Goal: Ask a question

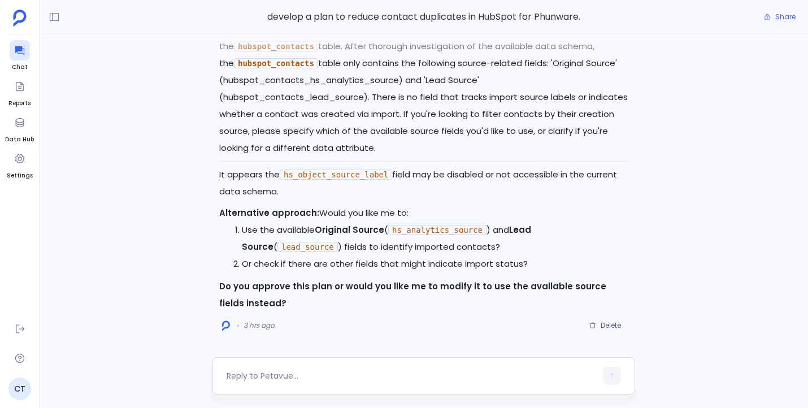
click at [313, 377] on textarea at bounding box center [412, 375] width 370 height 11
type textarea "Please try again with the original instructions. The fiel"
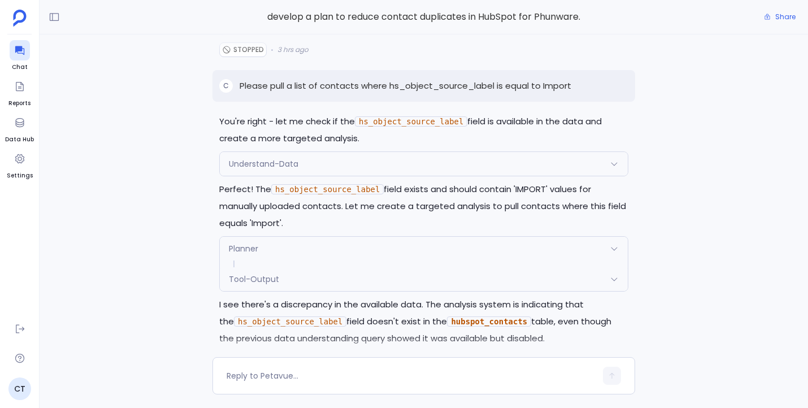
scroll to position [-562, 0]
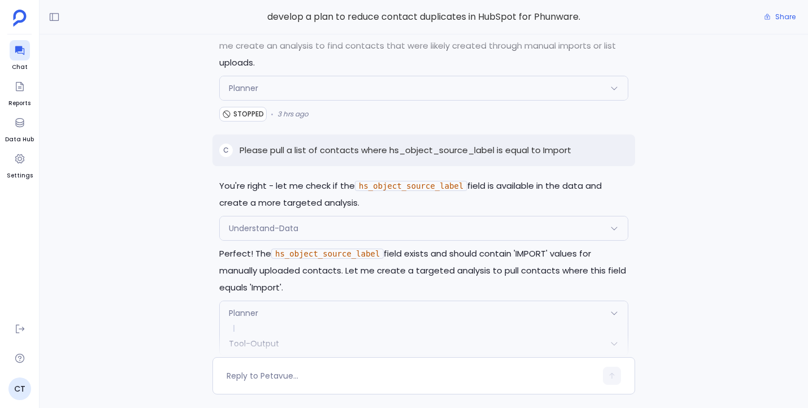
click at [522, 150] on p "Please pull a list of contacts where hs_object_source_label is equal to Import" at bounding box center [406, 151] width 332 height 14
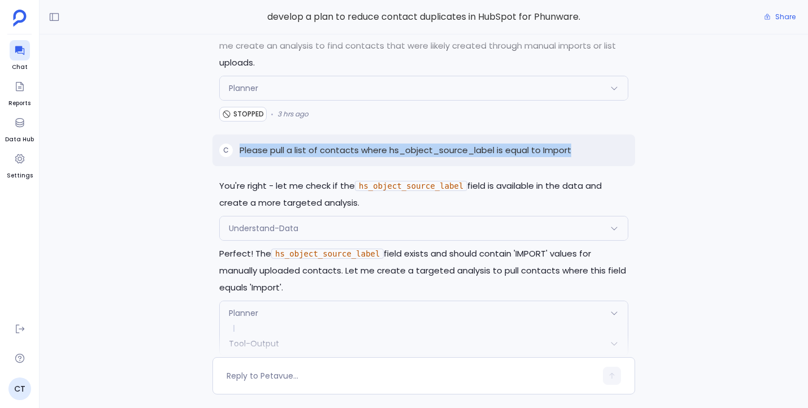
drag, startPoint x: 584, startPoint y: 150, endPoint x: 240, endPoint y: 149, distance: 344.1
click at [239, 149] on div "C Please pull a list of contacts where hs_object_source_label is equal to Import" at bounding box center [423, 150] width 423 height 32
copy p "Please pull a list of contacts where hs_object_source_label is equal to Import"
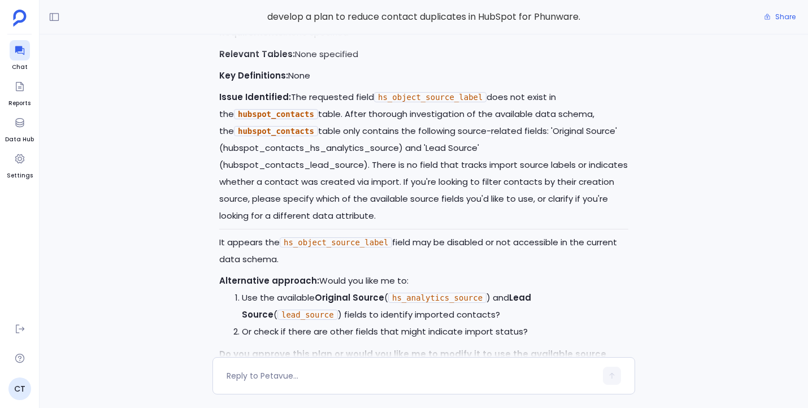
scroll to position [0, 0]
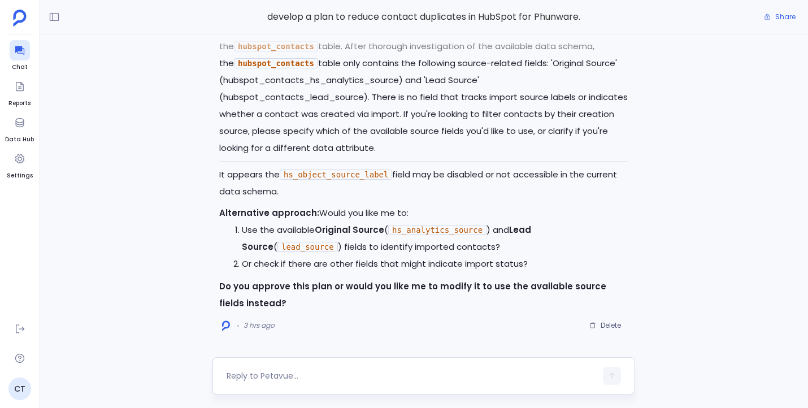
click at [302, 372] on textarea at bounding box center [412, 375] width 370 height 11
type textarea "Please pull a list of contacts where hs_object_source_label is equal to Import"
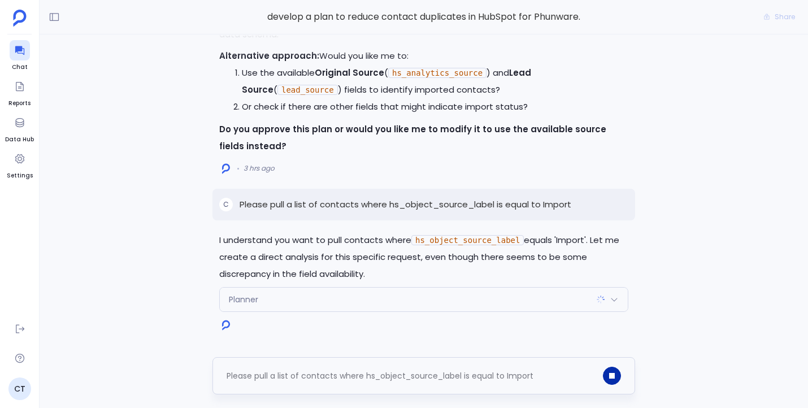
click at [617, 377] on button "button" at bounding box center [612, 376] width 18 height 18
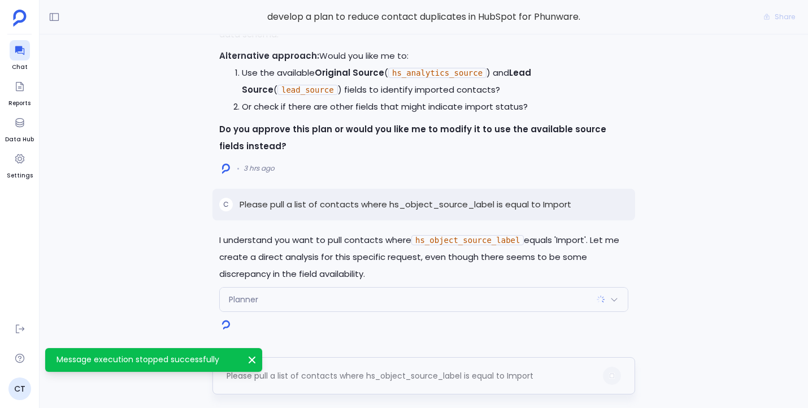
click at [376, 373] on div "Please pull a list of contacts where hs_object_source_label is equal to Import" at bounding box center [412, 376] width 370 height 18
click at [271, 384] on div "Please pull a list of contacts where hs_object_source_label is equal to Import" at bounding box center [412, 376] width 370 height 18
click at [274, 372] on textarea "Please pull a list of contacts where hs_object_source_label is equal to Import" at bounding box center [412, 375] width 370 height 11
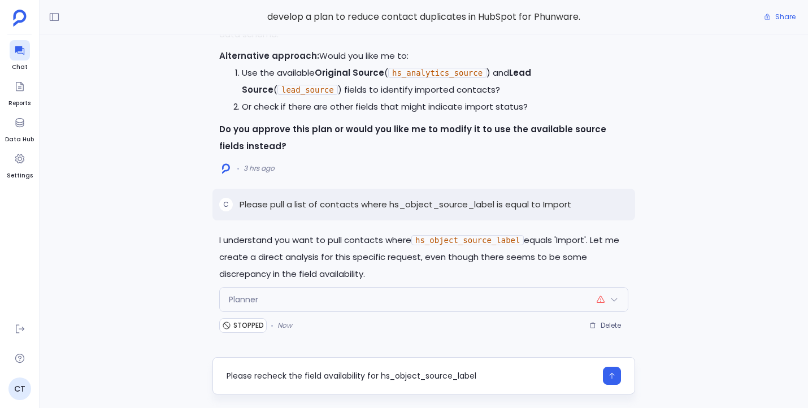
type textarea "Please recheck the field availability for hs_object_source_label"
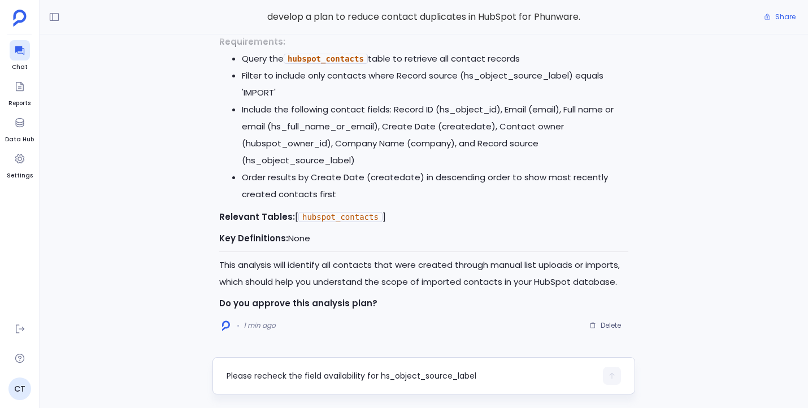
click at [459, 371] on textarea "Please recheck the field availability for hs_object_source_label" at bounding box center [412, 375] width 370 height 11
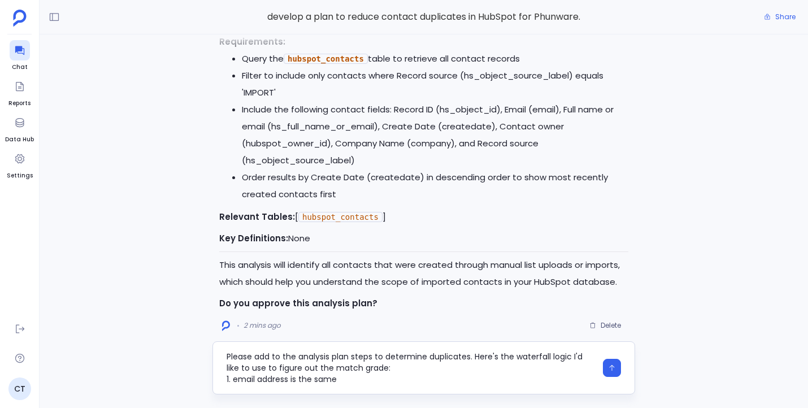
scroll to position [11, 0]
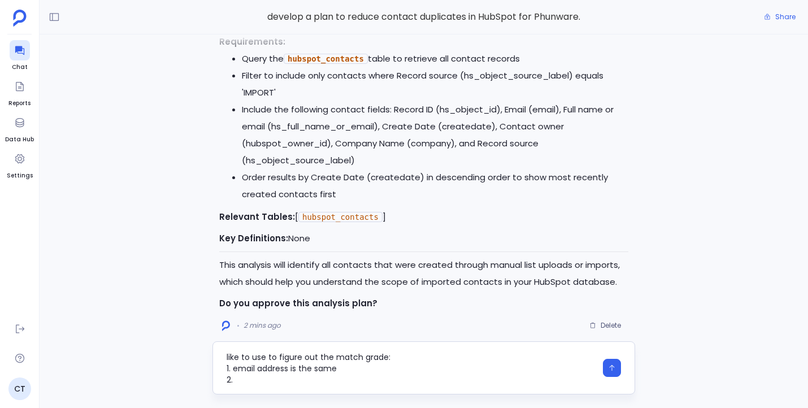
drag, startPoint x: 297, startPoint y: 366, endPoint x: 298, endPoint y: 375, distance: 9.1
click at [297, 366] on textarea "Please add to the analysis plan steps to determine duplicates. Here's the water…" at bounding box center [412, 368] width 370 height 34
click at [469, 370] on textarea "Please add to the analysis plan steps to determine duplicates. Here's the water…" at bounding box center [412, 368] width 370 height 34
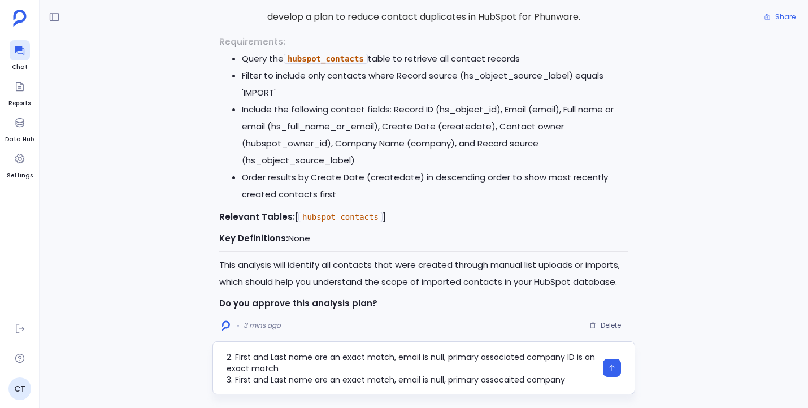
click at [507, 379] on textarea "Please add to the analysis plan steps to determine duplicates. Here's the water…" at bounding box center [412, 368] width 370 height 34
click at [567, 377] on textarea "Please add to the analysis plan steps to determine duplicates. Here's the water…" at bounding box center [412, 368] width 370 height 34
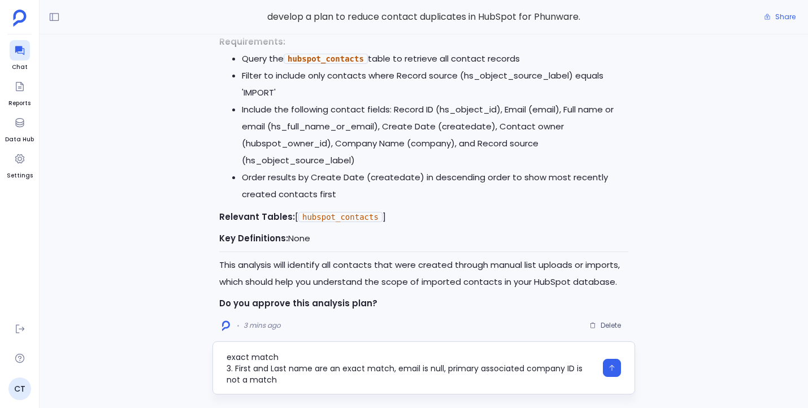
click at [448, 368] on textarea "Please add to the analysis plan steps to determine duplicates. Here's the water…" at bounding box center [412, 368] width 370 height 34
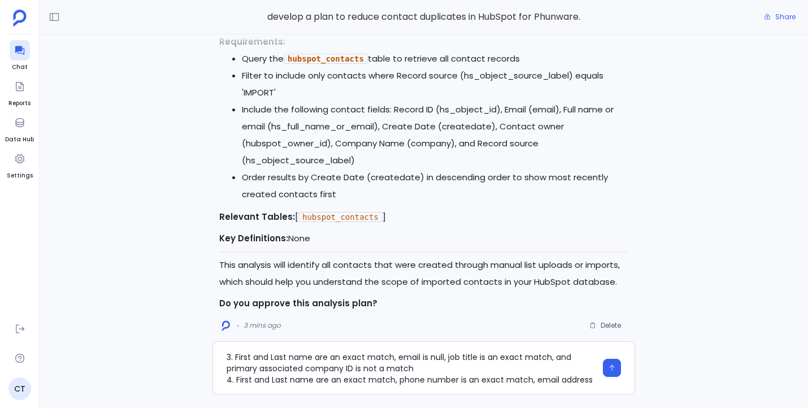
scroll to position [67, 0]
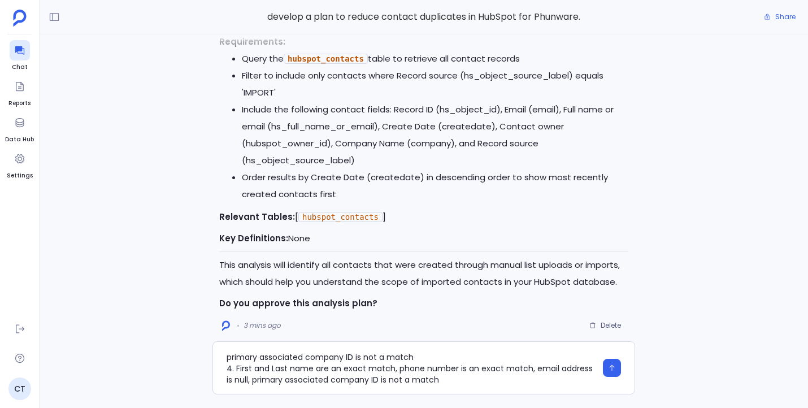
type textarea "Please add to the analysis plan steps to determine duplicates. Here's the water…"
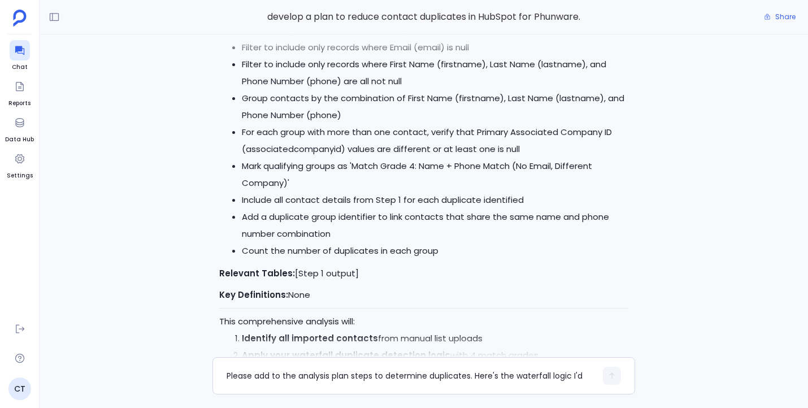
scroll to position [0, 0]
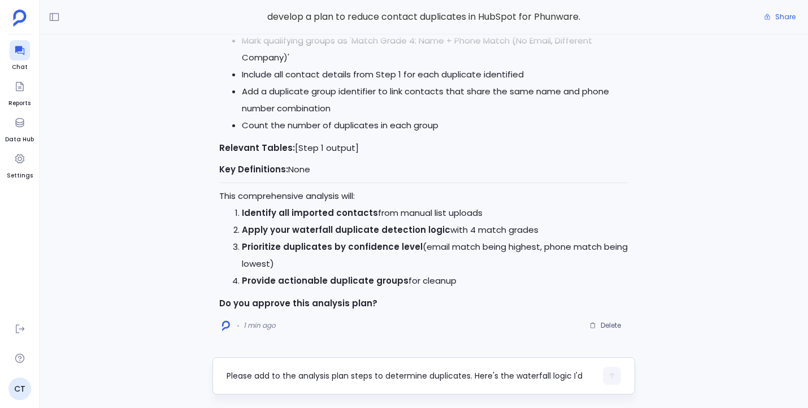
click at [325, 371] on textarea "Please add to the analysis plan steps to determine duplicates. Here's the water…" at bounding box center [412, 375] width 370 height 11
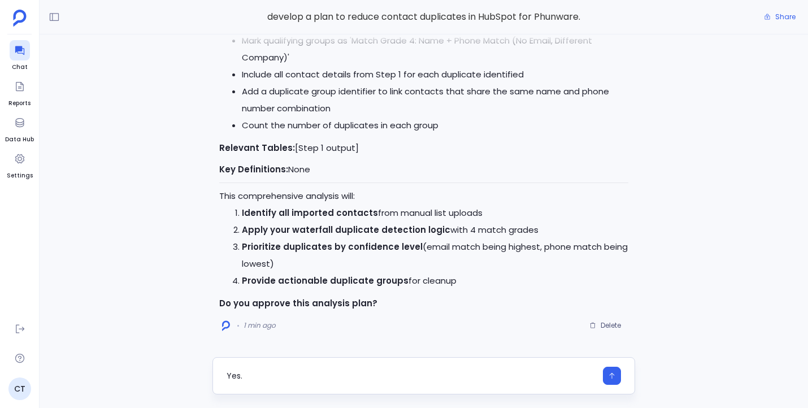
type textarea "Yes."
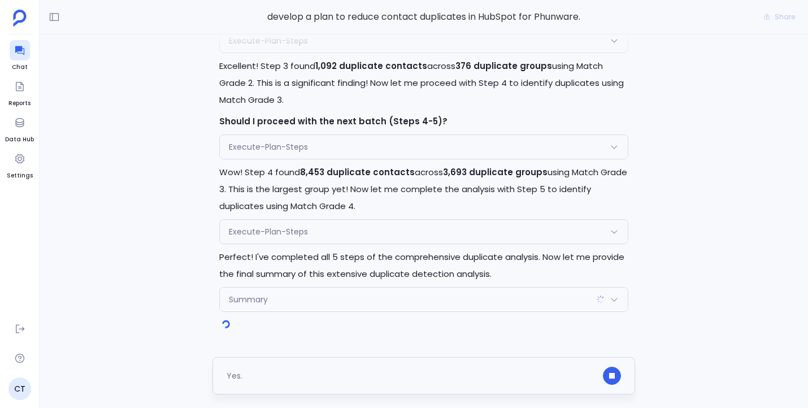
click at [426, 376] on div "Yes." at bounding box center [412, 376] width 370 height 18
